Goal: Information Seeking & Learning: Learn about a topic

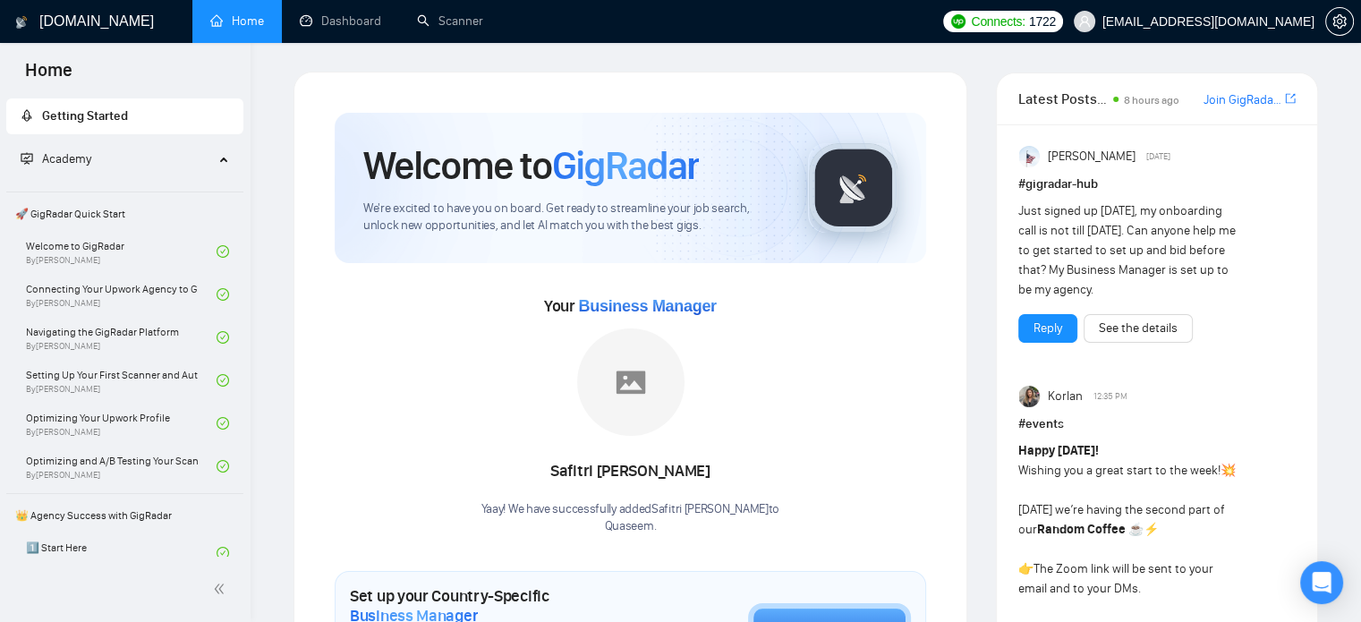
scroll to position [1175, 0]
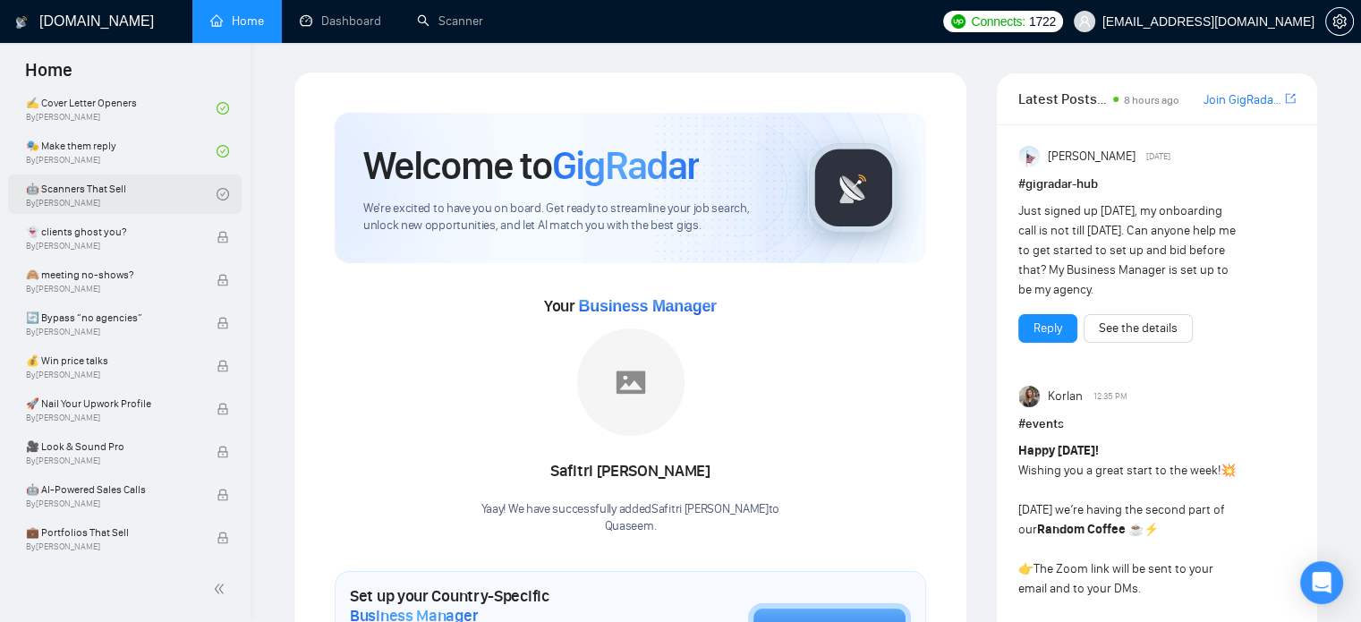
click at [125, 192] on link "🤖 Scanners That Sell By [PERSON_NAME]" at bounding box center [121, 194] width 191 height 39
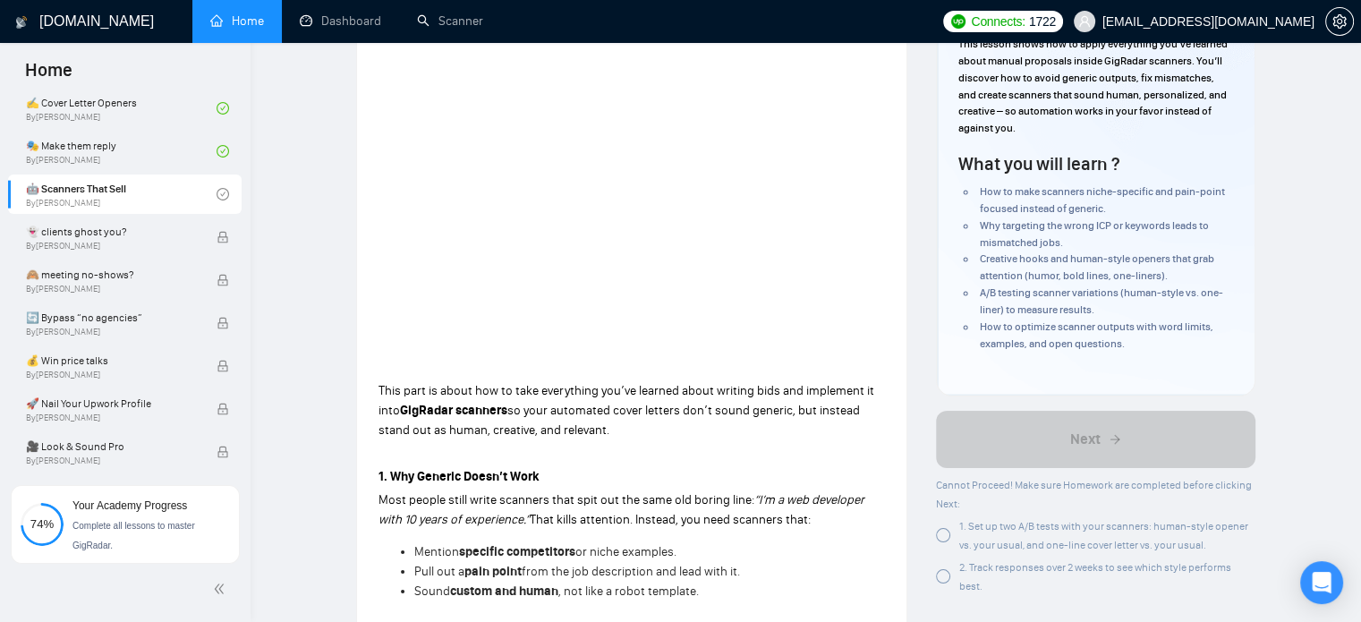
scroll to position [269, 0]
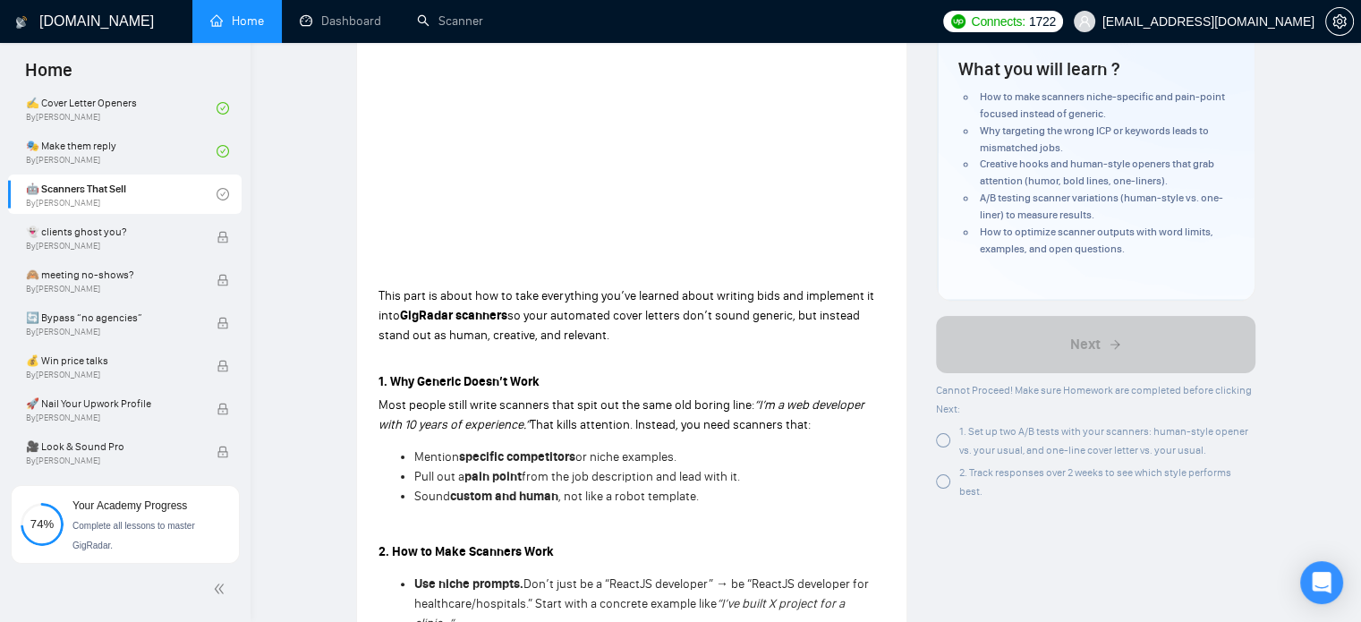
click at [945, 446] on div at bounding box center [943, 440] width 14 height 14
click at [945, 486] on div at bounding box center [943, 481] width 14 height 14
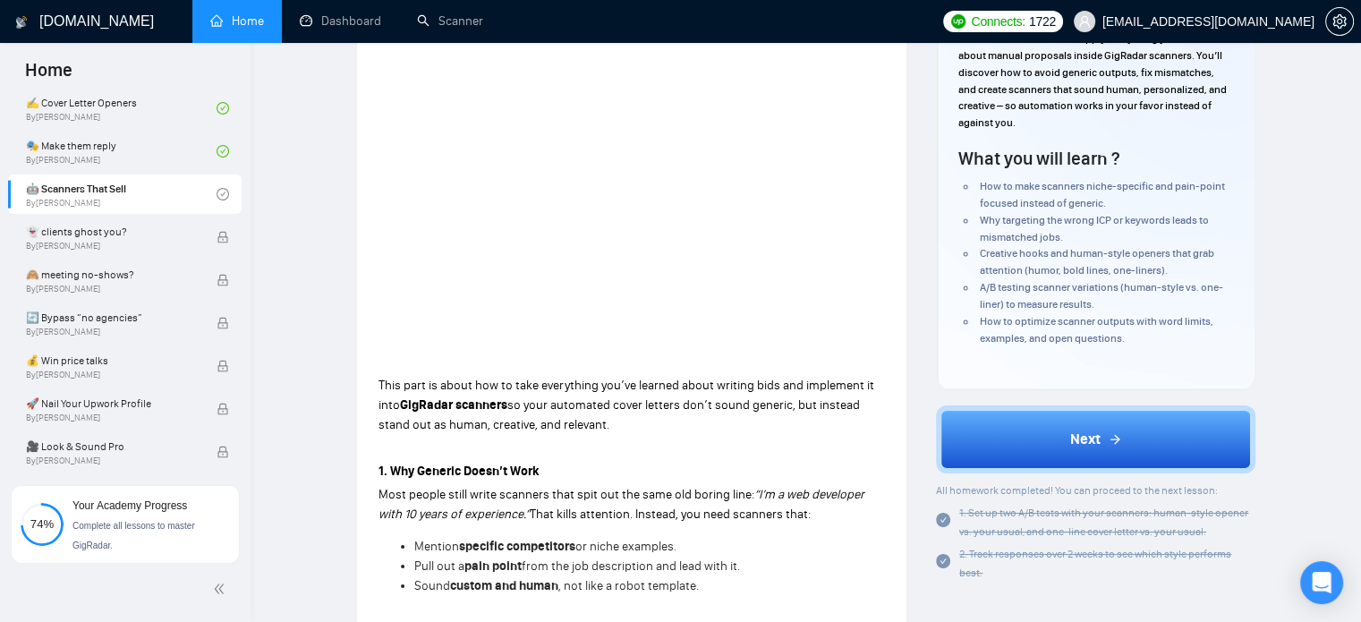
scroll to position [90, 0]
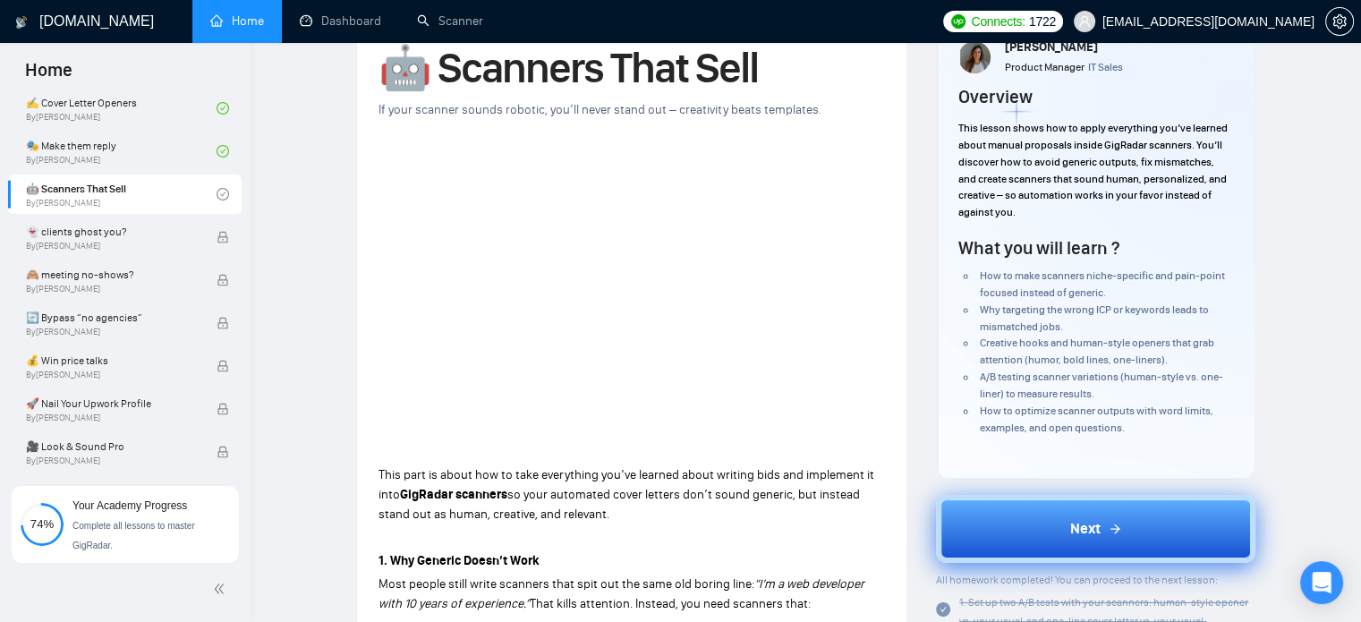
click at [1009, 542] on button "Next" at bounding box center [1096, 529] width 320 height 68
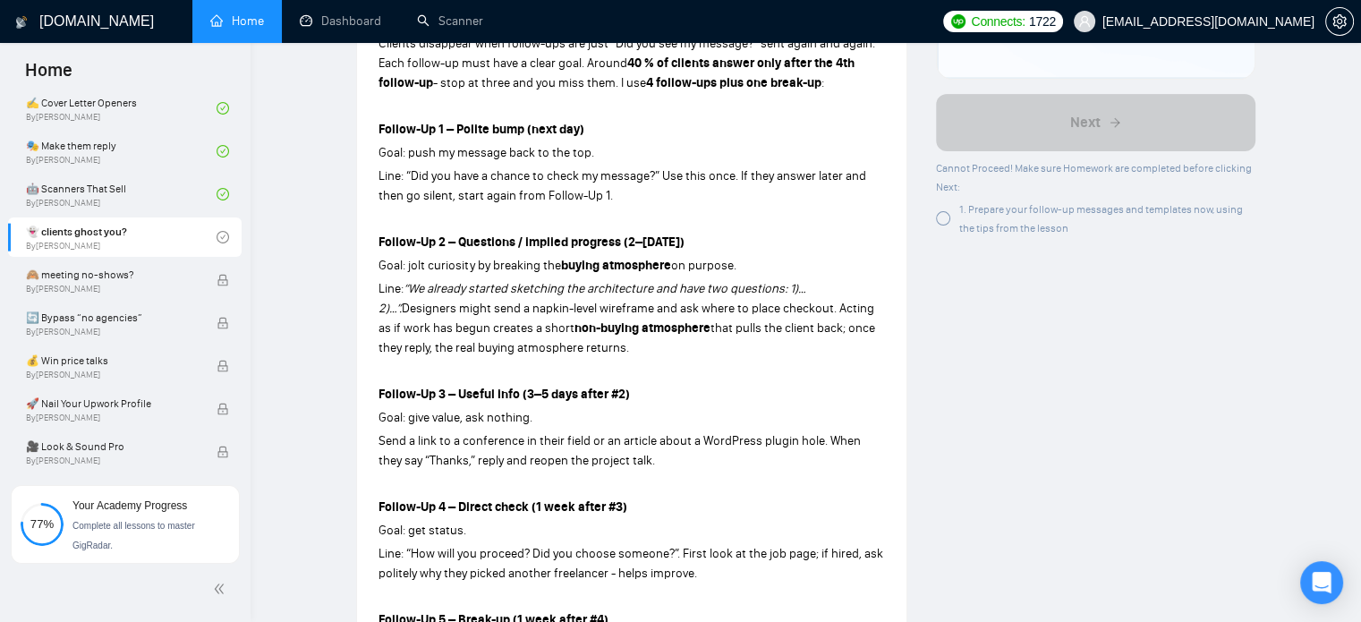
scroll to position [269, 0]
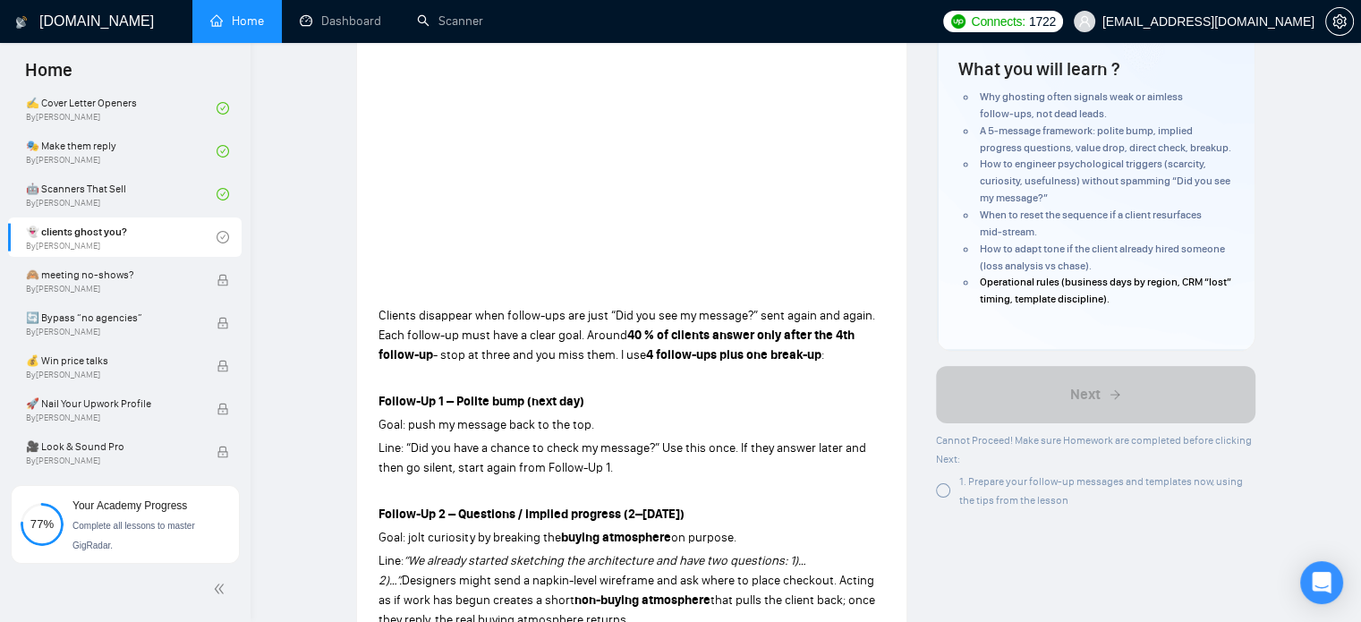
click at [945, 489] on div at bounding box center [943, 490] width 14 height 14
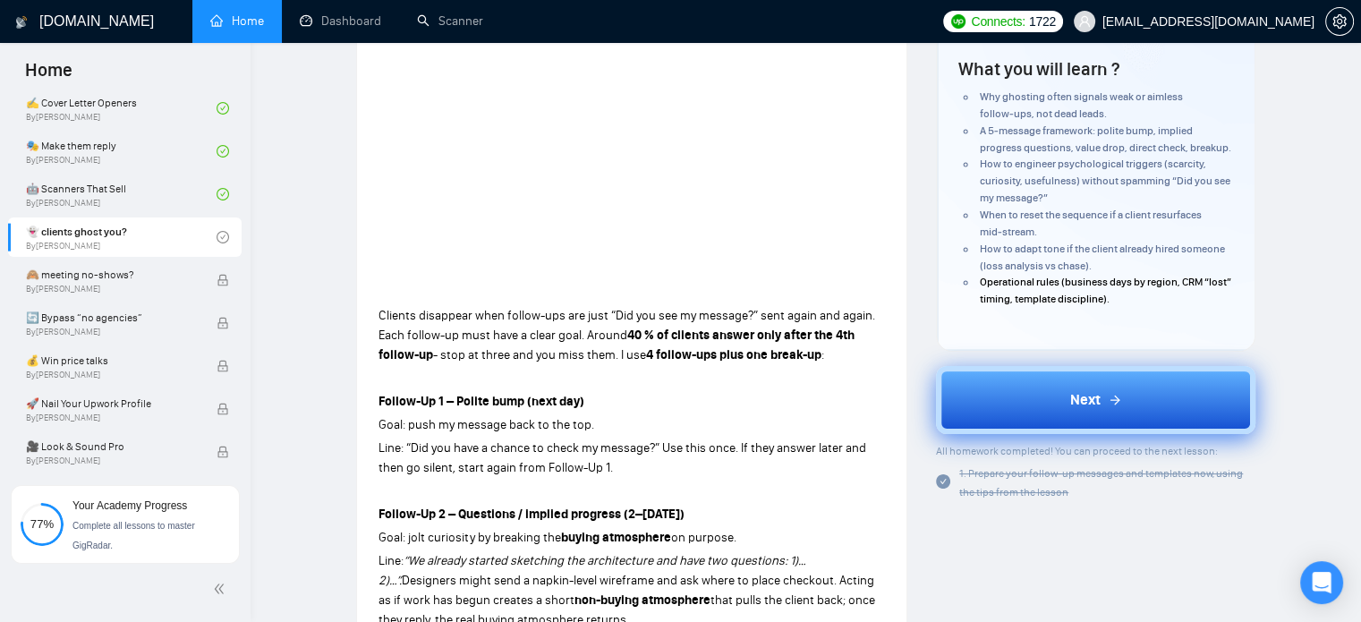
click at [1005, 403] on button "Next" at bounding box center [1096, 400] width 320 height 68
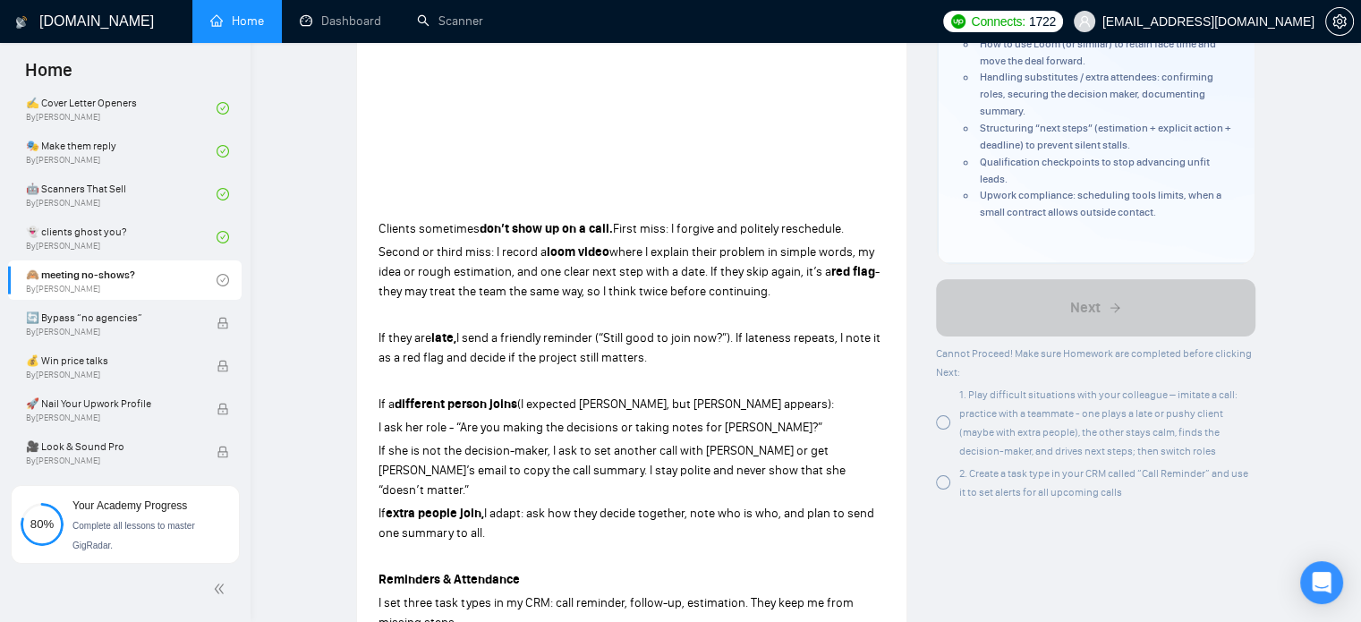
scroll to position [358, 0]
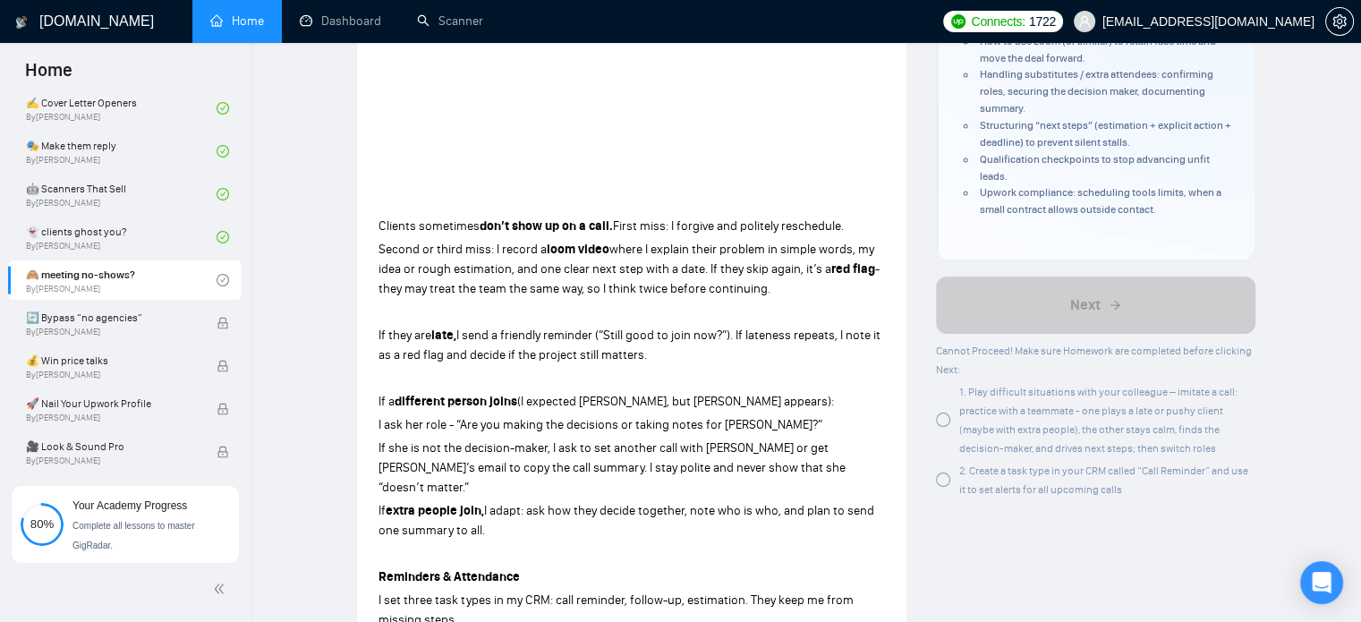
click at [944, 423] on div at bounding box center [943, 420] width 14 height 14
click at [943, 480] on div at bounding box center [943, 480] width 14 height 14
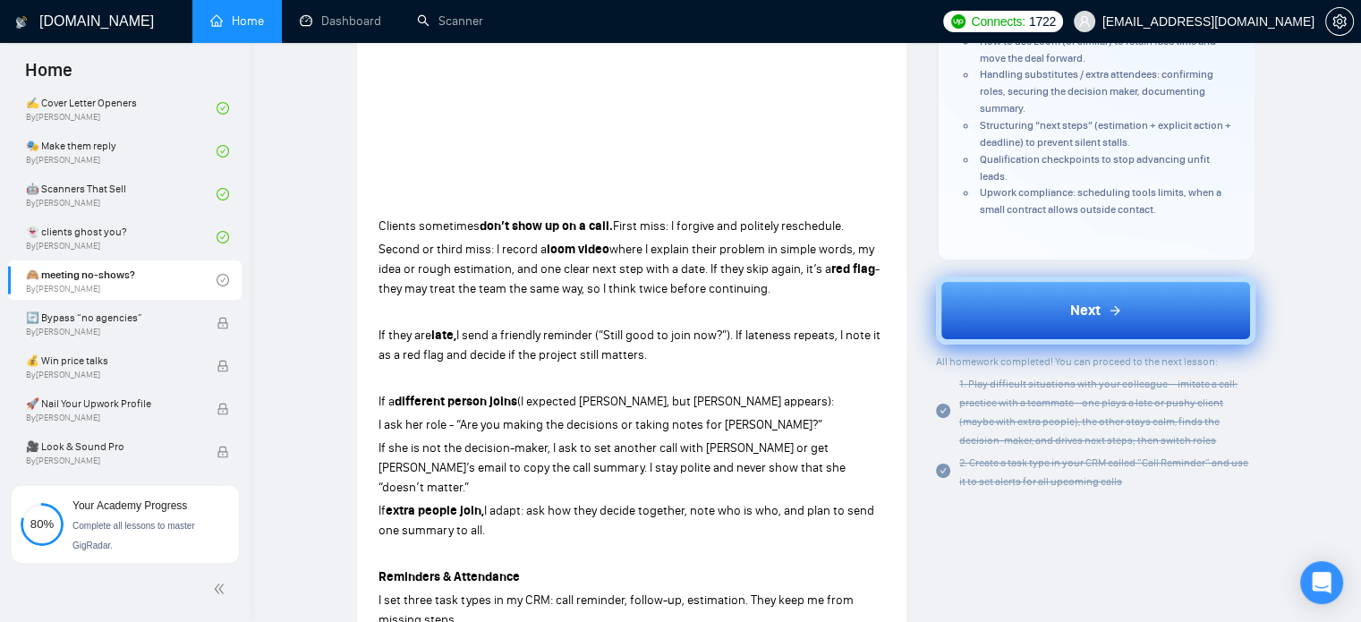
click at [1024, 300] on button "Next" at bounding box center [1096, 311] width 320 height 68
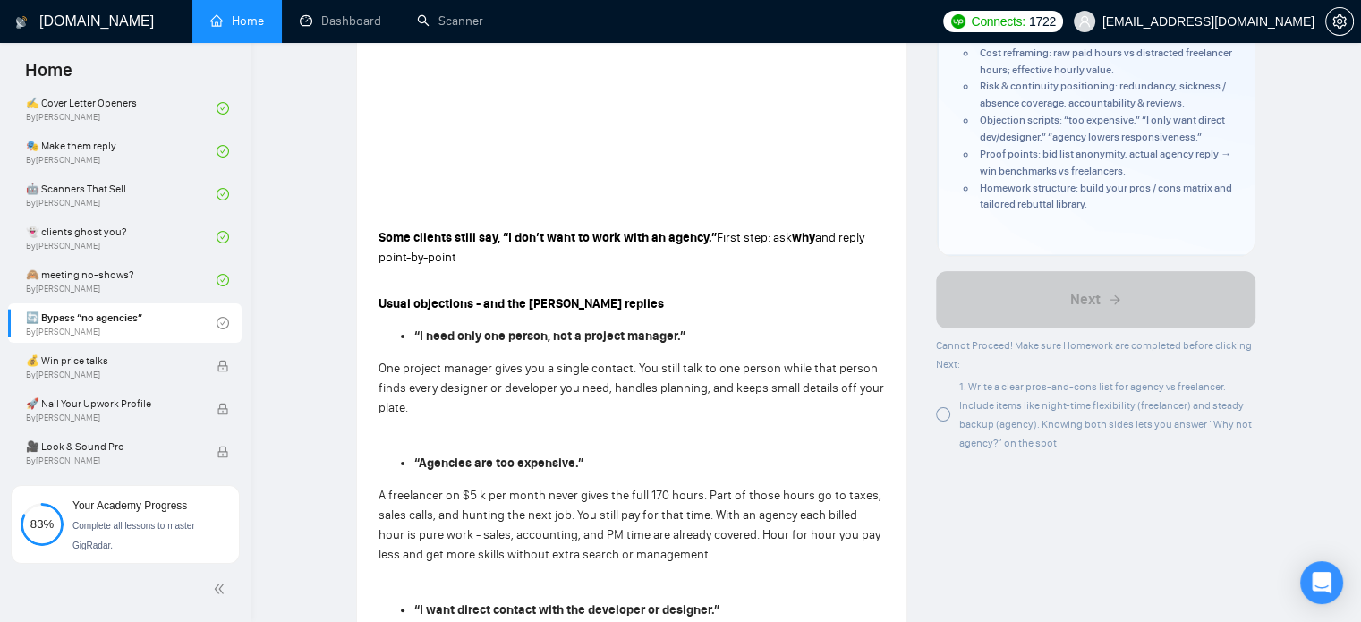
scroll to position [351, 0]
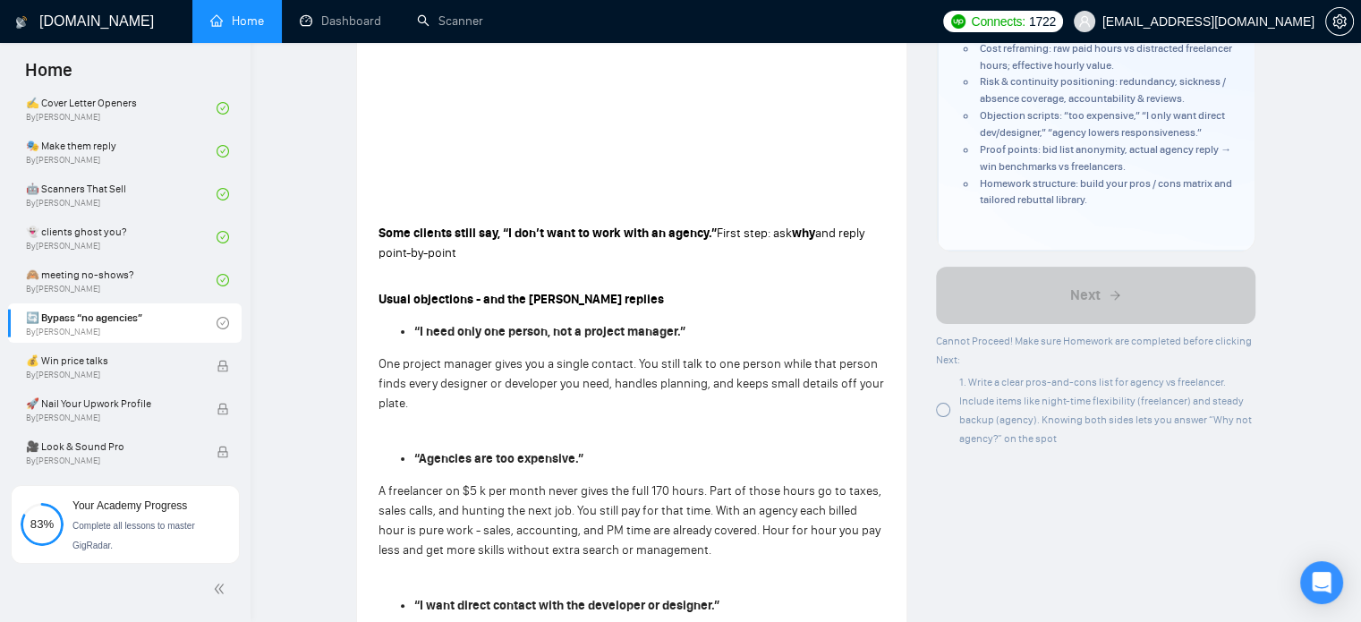
click at [938, 414] on div at bounding box center [943, 410] width 14 height 14
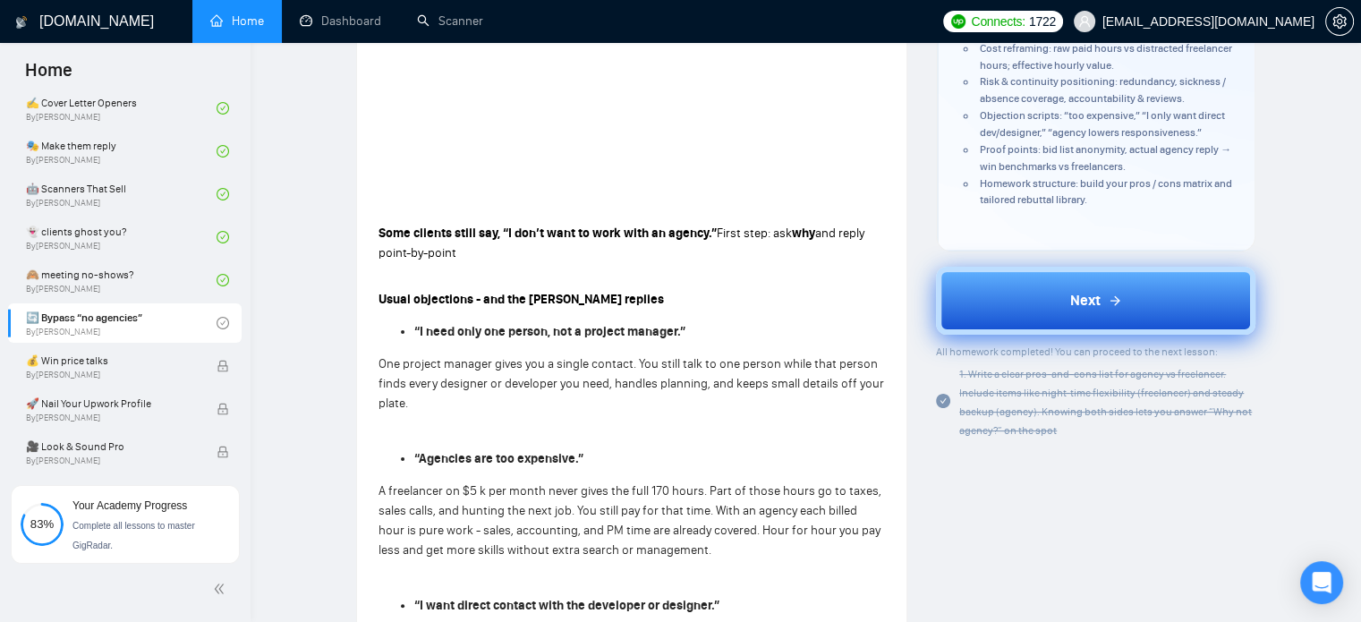
click at [995, 300] on button "Next" at bounding box center [1096, 301] width 320 height 68
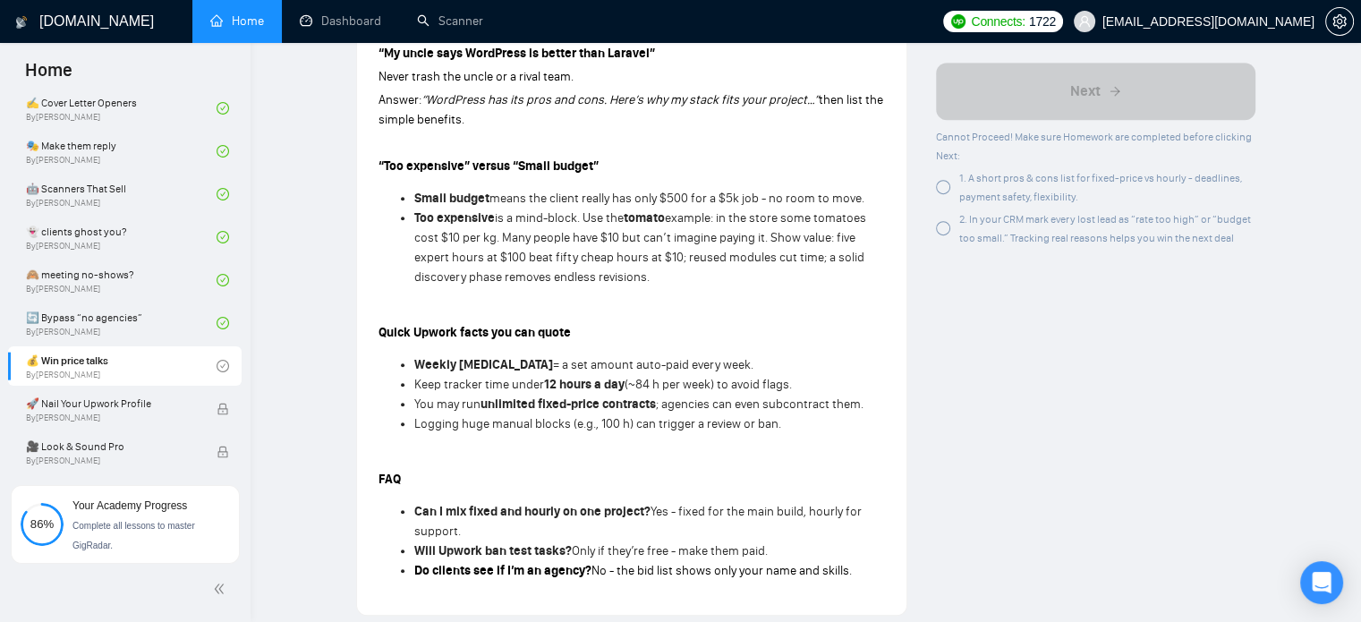
scroll to position [619, 0]
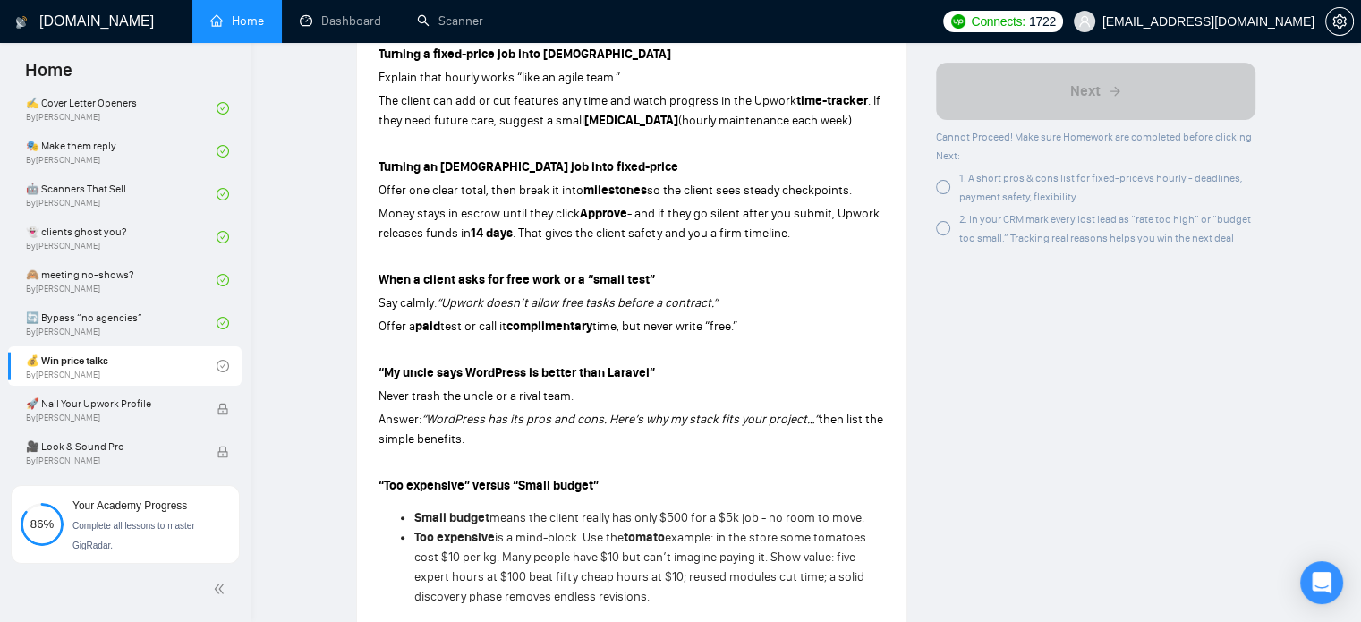
click at [947, 193] on div at bounding box center [943, 187] width 14 height 14
click at [942, 232] on div at bounding box center [943, 228] width 14 height 14
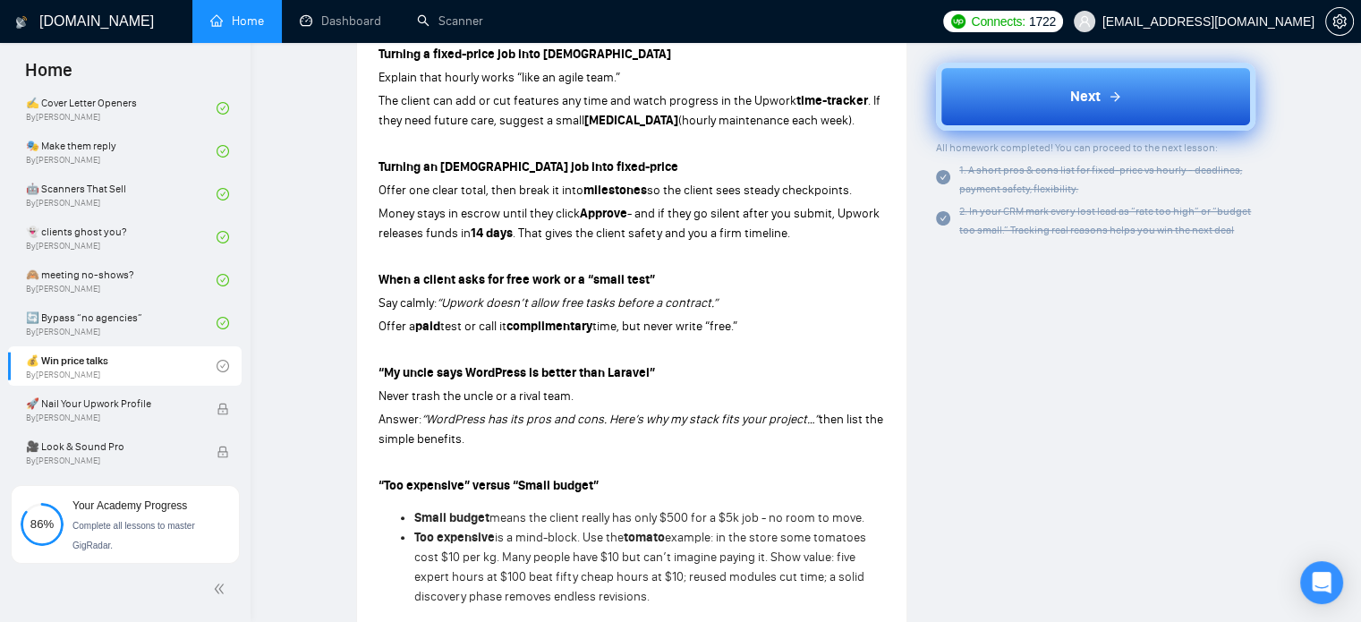
click at [995, 81] on button "Next" at bounding box center [1096, 97] width 320 height 68
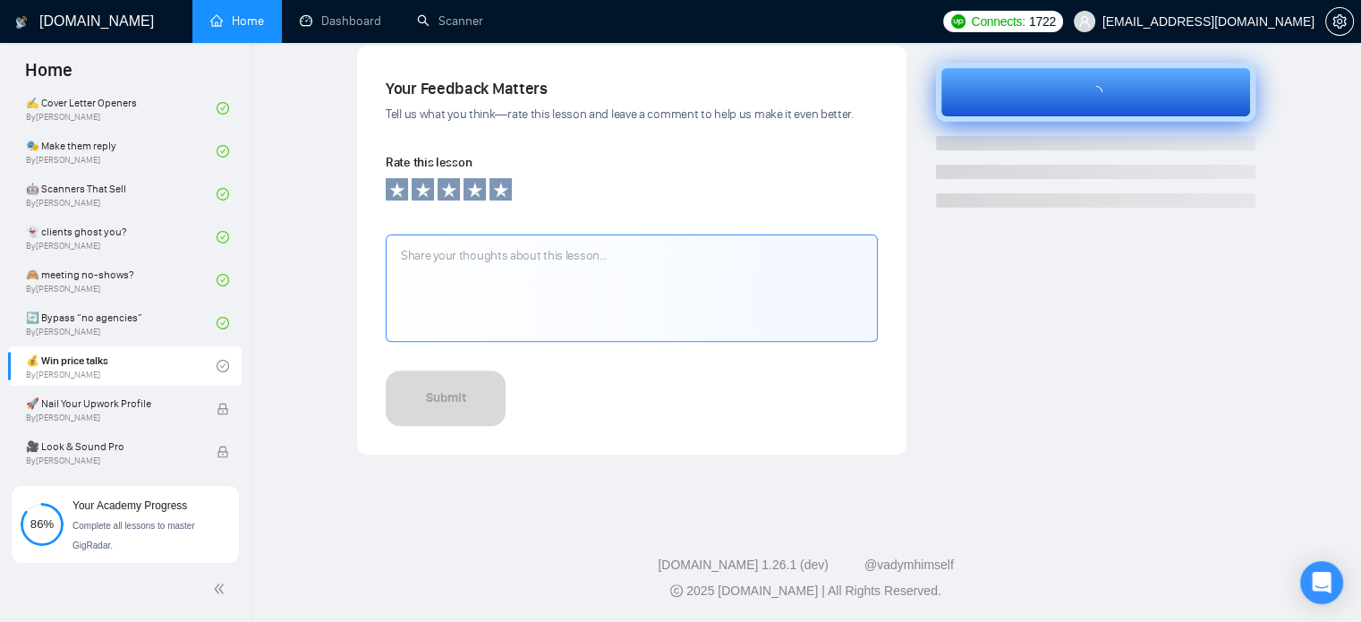
scroll to position [595, 0]
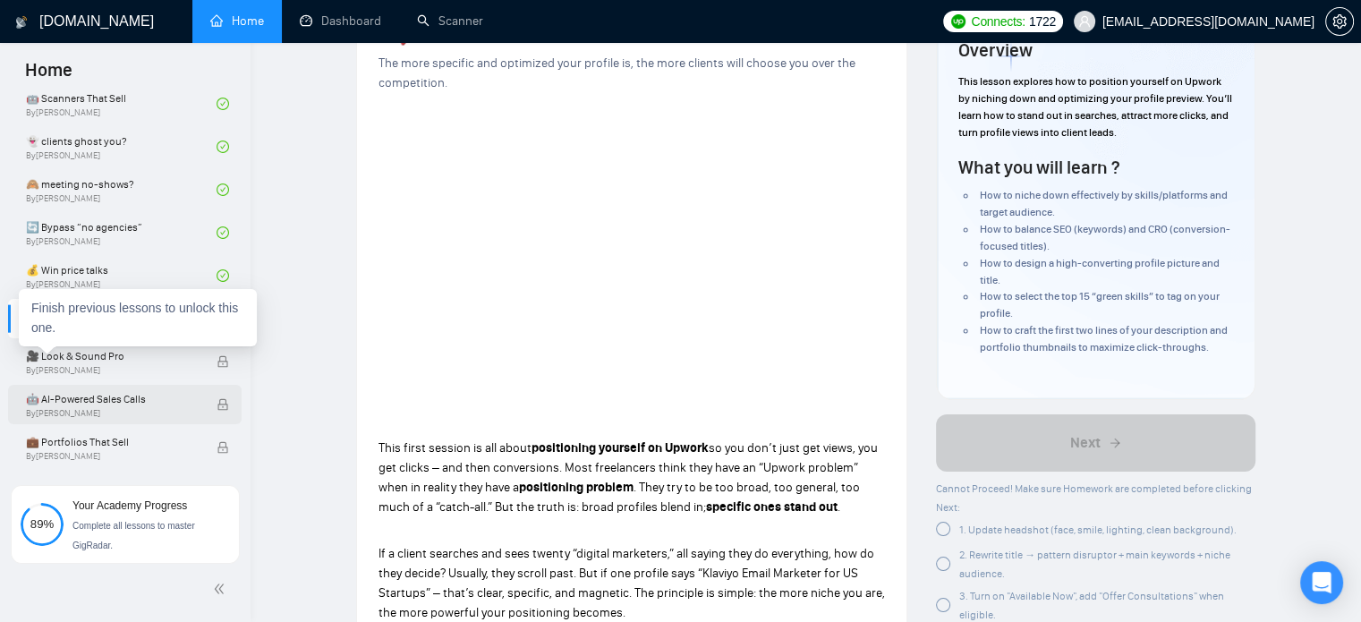
scroll to position [179, 0]
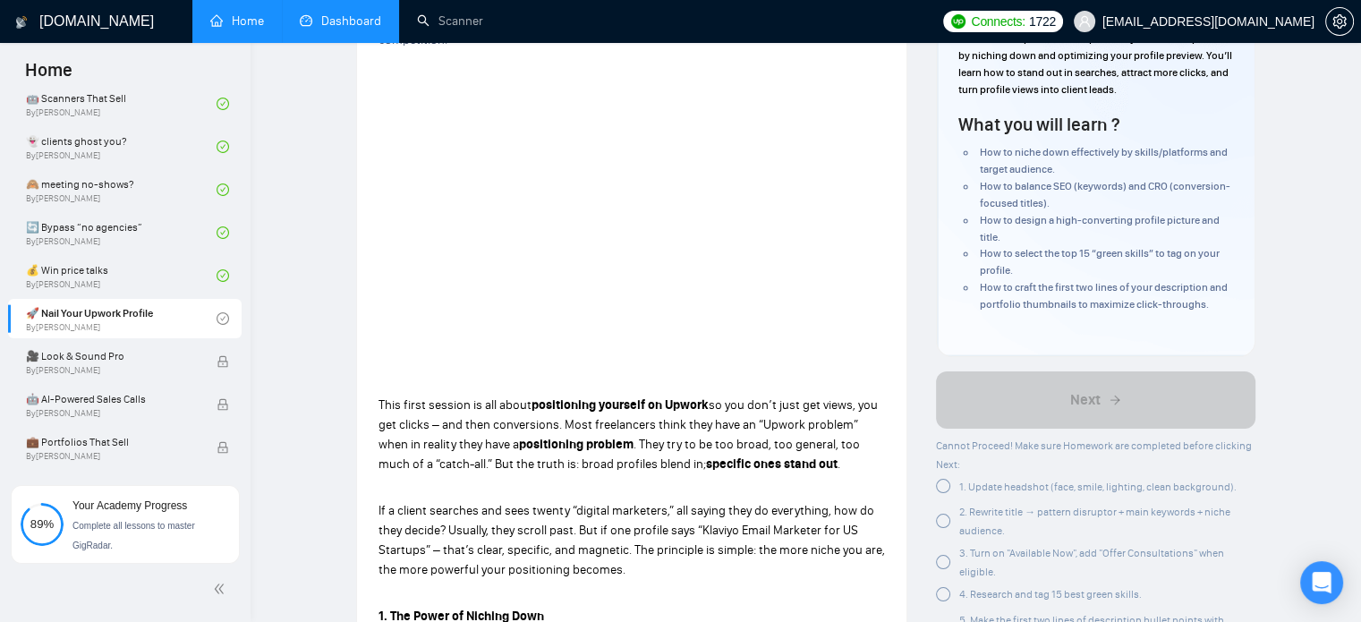
drag, startPoint x: 366, startPoint y: 30, endPoint x: 344, endPoint y: 4, distance: 34.3
click at [366, 29] on link "Dashboard" at bounding box center [340, 20] width 81 height 15
